Goal: Task Accomplishment & Management: Complete application form

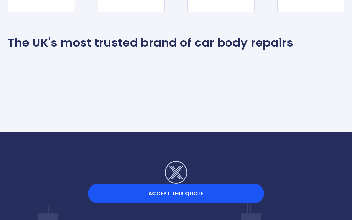
scroll to position [612, 0]
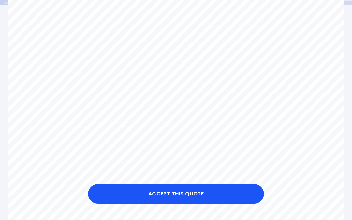
scroll to position [115, 0]
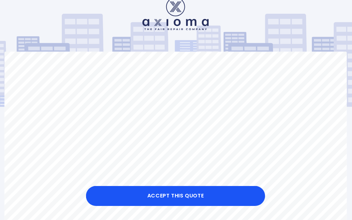
scroll to position [14, 0]
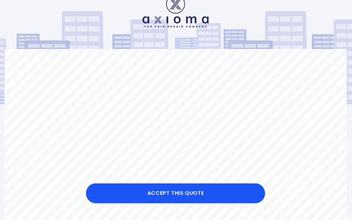
click at [184, 212] on div "Accept this Quote" at bounding box center [176, 209] width 352 height 21
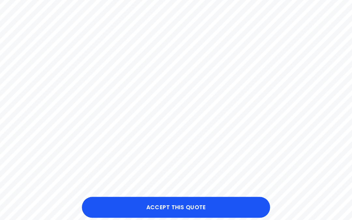
scroll to position [194, 0]
click at [175, 203] on button "Accept this Quote" at bounding box center [176, 194] width 176 height 20
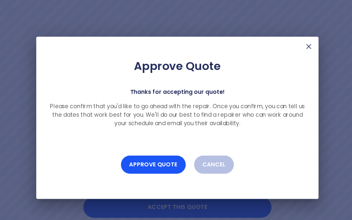
click at [146, 159] on button "Approve Quote" at bounding box center [153, 153] width 61 height 17
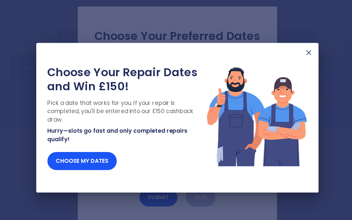
click at [65, 153] on button "Choose my dates" at bounding box center [86, 150] width 65 height 17
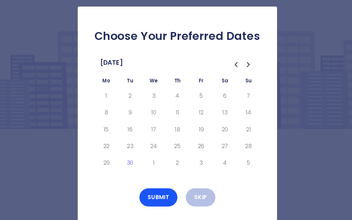
click at [239, 61] on icon "Go to the Next Month" at bounding box center [243, 60] width 8 height 8
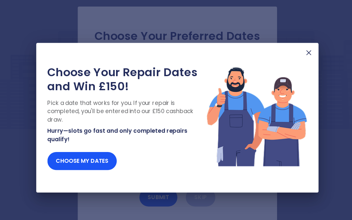
click at [84, 156] on button "Choose my dates" at bounding box center [86, 150] width 65 height 17
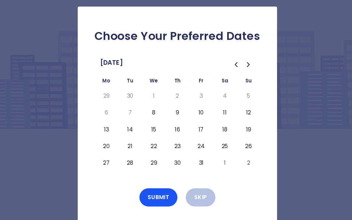
click at [104, 120] on button "13" at bounding box center [110, 121] width 12 height 10
click at [237, 118] on button "19" at bounding box center [243, 121] width 12 height 10
click at [152, 184] on button "Submit" at bounding box center [159, 184] width 36 height 17
